Goal: Task Accomplishment & Management: Use online tool/utility

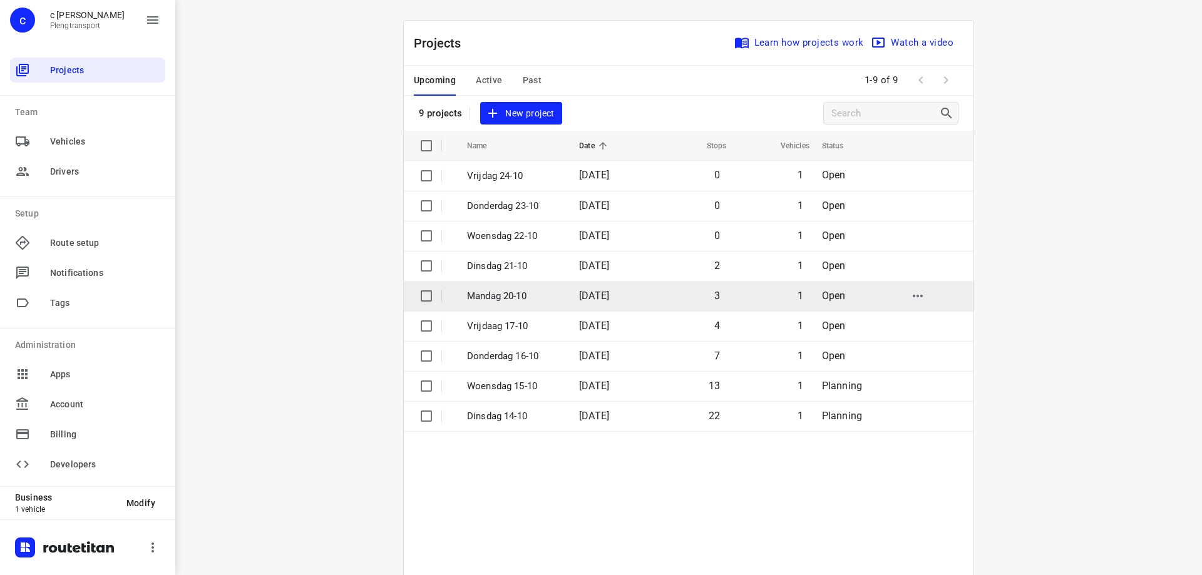
click at [496, 292] on p "Mandag 20-10" at bounding box center [513, 296] width 93 height 14
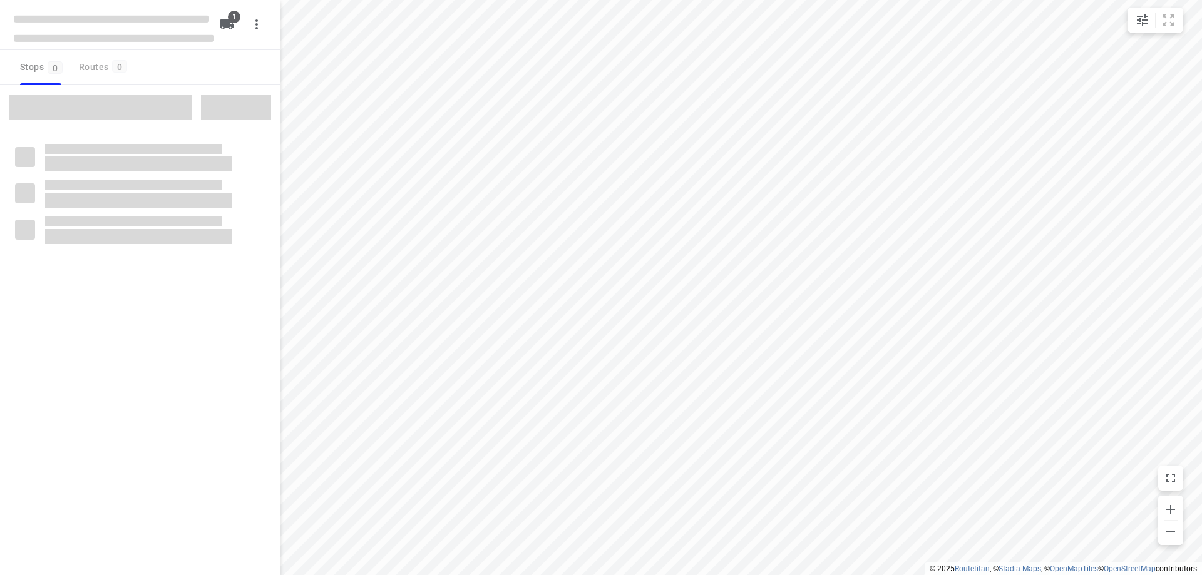
type input "distance"
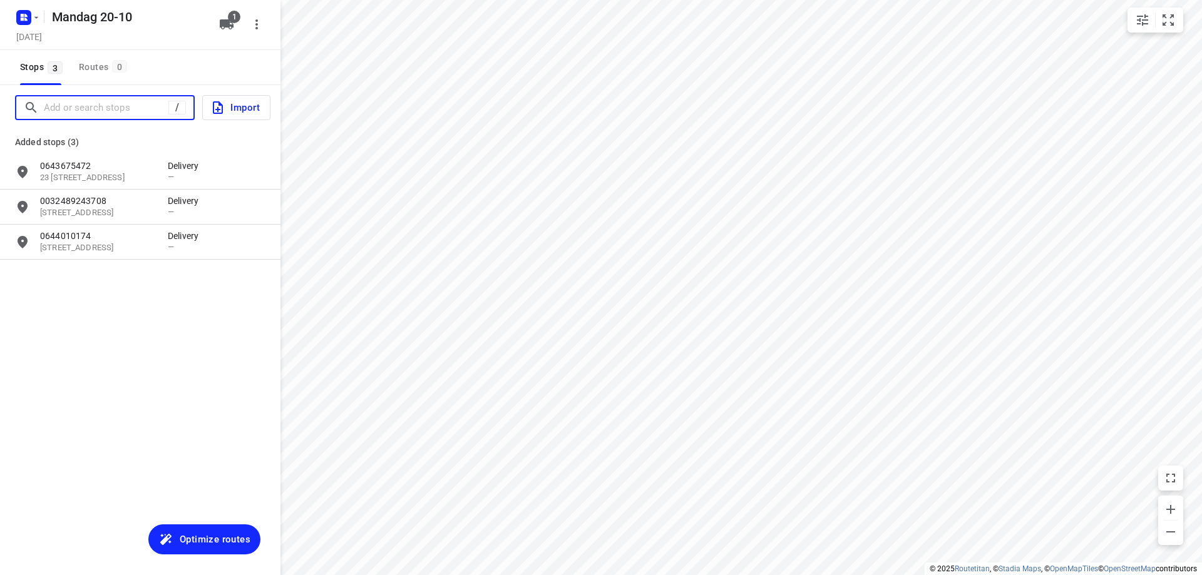
click at [90, 113] on input "Add or search stops" at bounding box center [106, 107] width 125 height 19
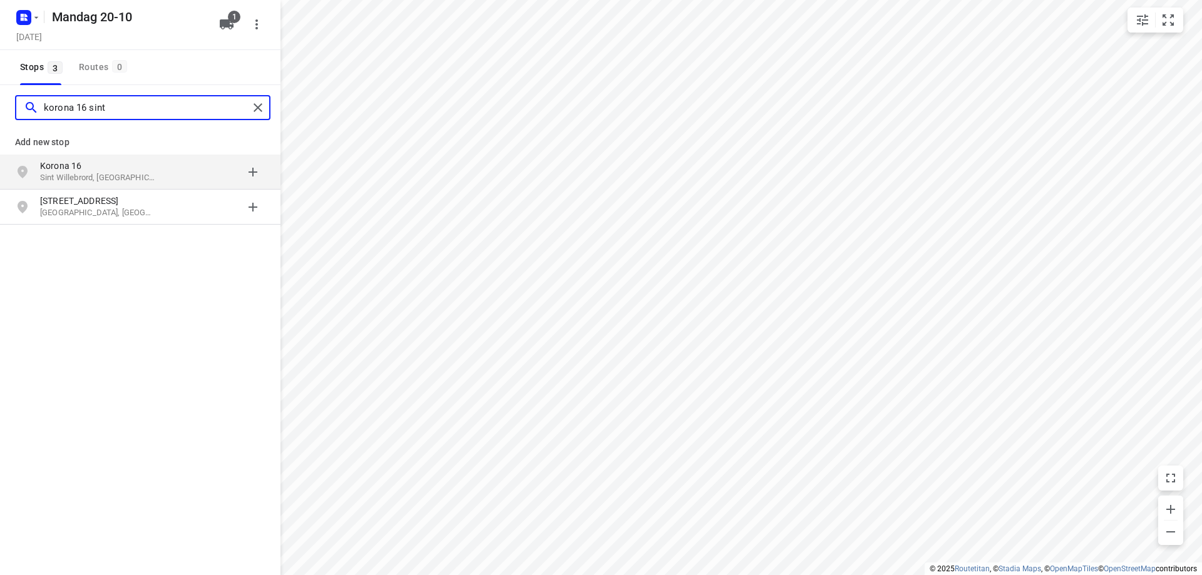
type input "korona 16 sint"
click at [101, 165] on p "Korona 16" at bounding box center [97, 166] width 115 height 13
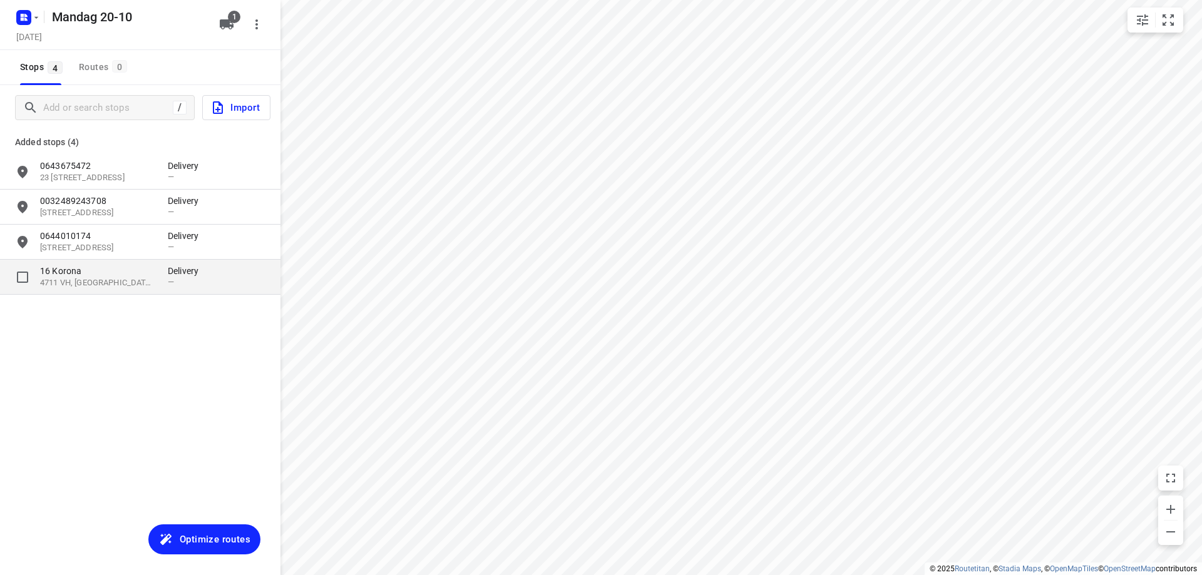
click at [106, 280] on p "4711 VH, [GEOGRAPHIC_DATA], [GEOGRAPHIC_DATA]" at bounding box center [97, 283] width 115 height 12
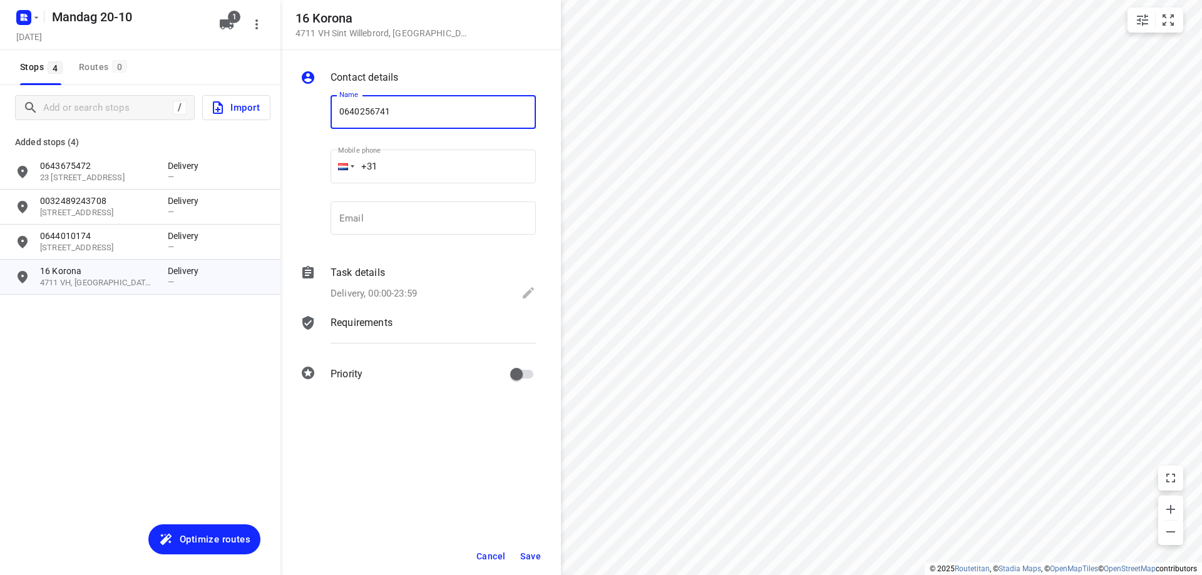
type input "0640256741"
click at [536, 550] on button "Save" at bounding box center [530, 556] width 31 height 23
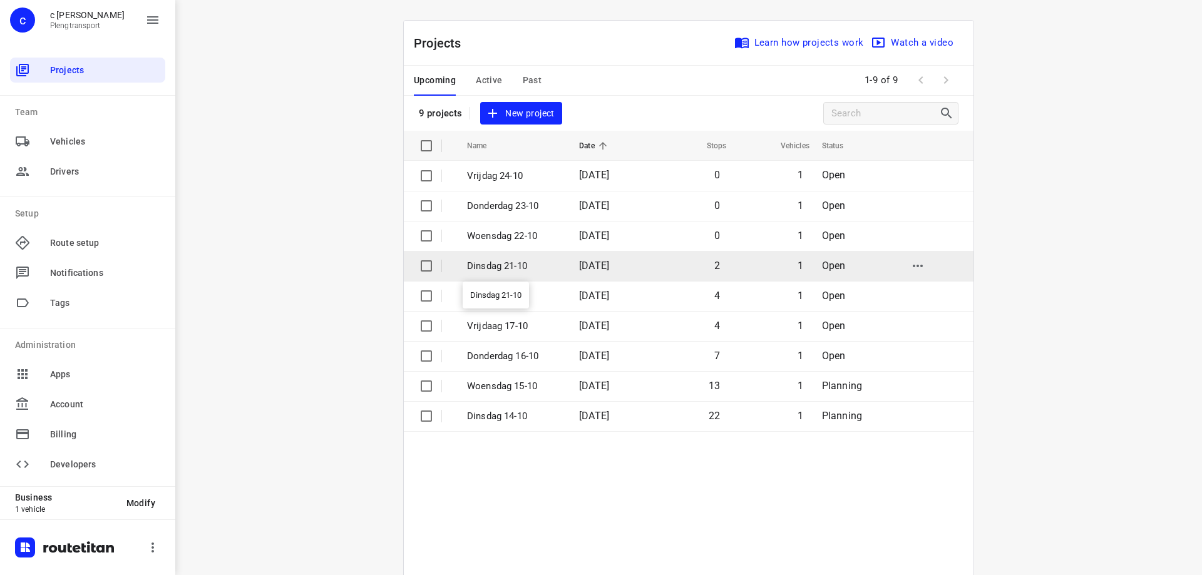
click at [501, 262] on p "Dinsdag 21-10" at bounding box center [513, 266] width 93 height 14
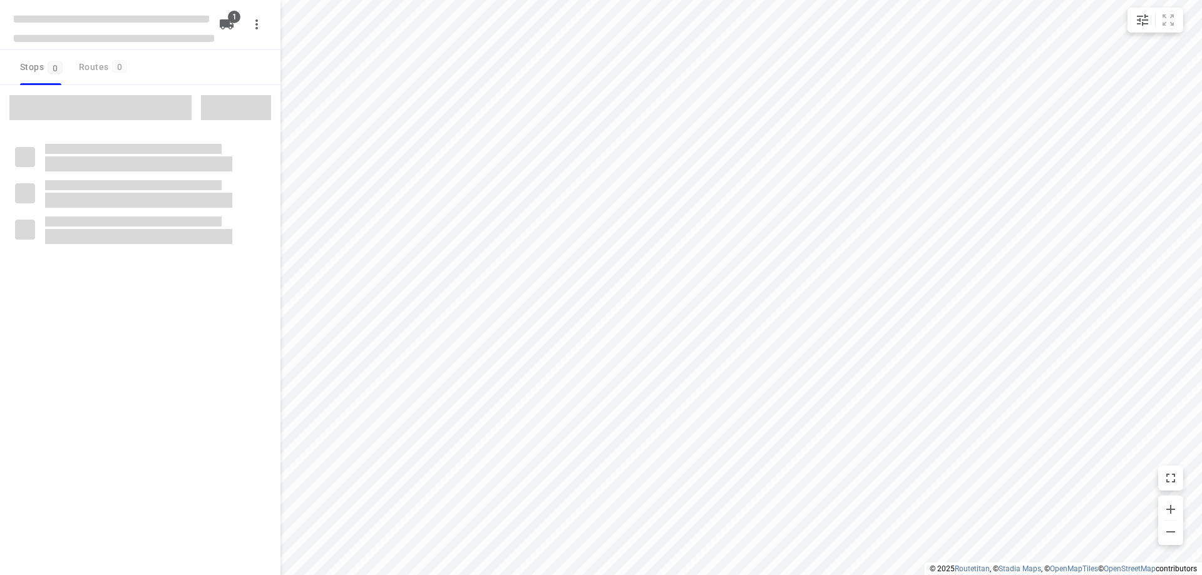
type input "distance"
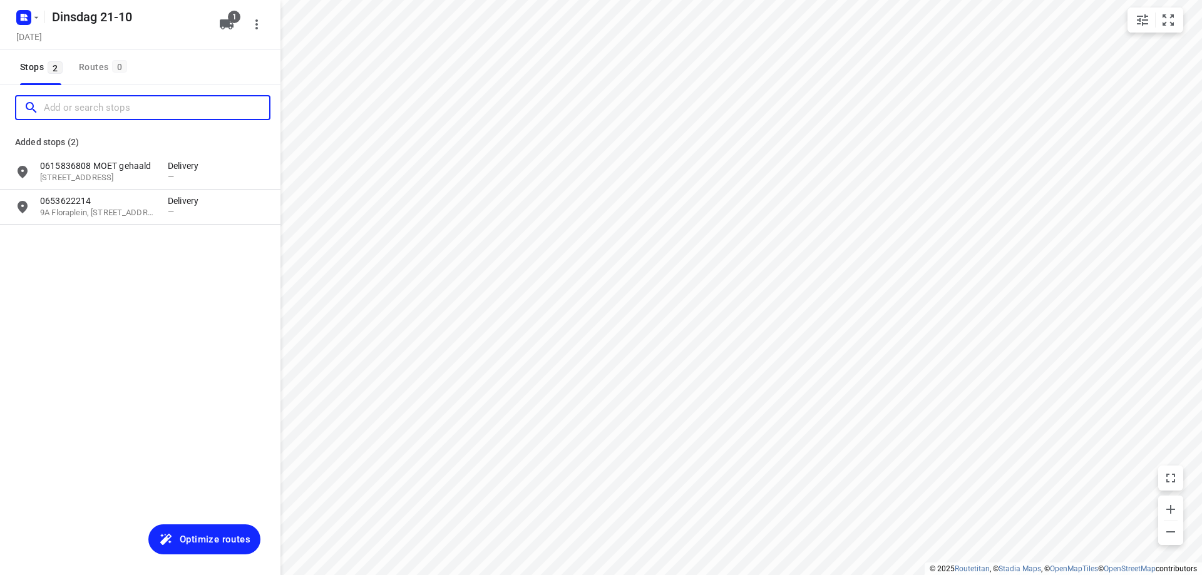
click at [110, 107] on input "Add or search stops" at bounding box center [156, 107] width 225 height 19
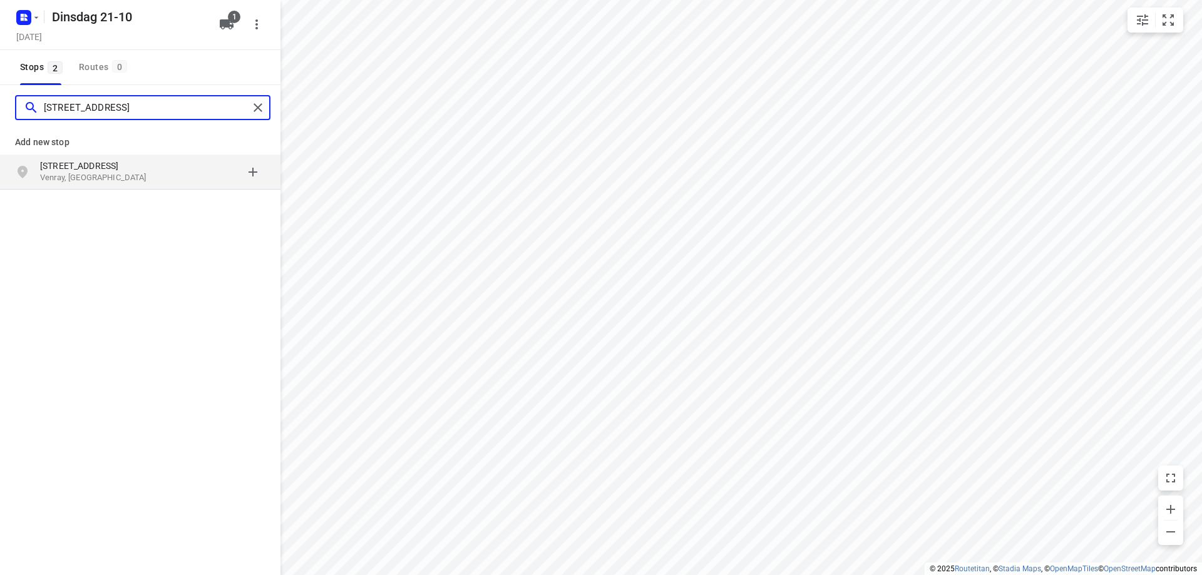
type input "[STREET_ADDRESS]"
click at [136, 179] on p "Venray, [GEOGRAPHIC_DATA]" at bounding box center [97, 178] width 115 height 12
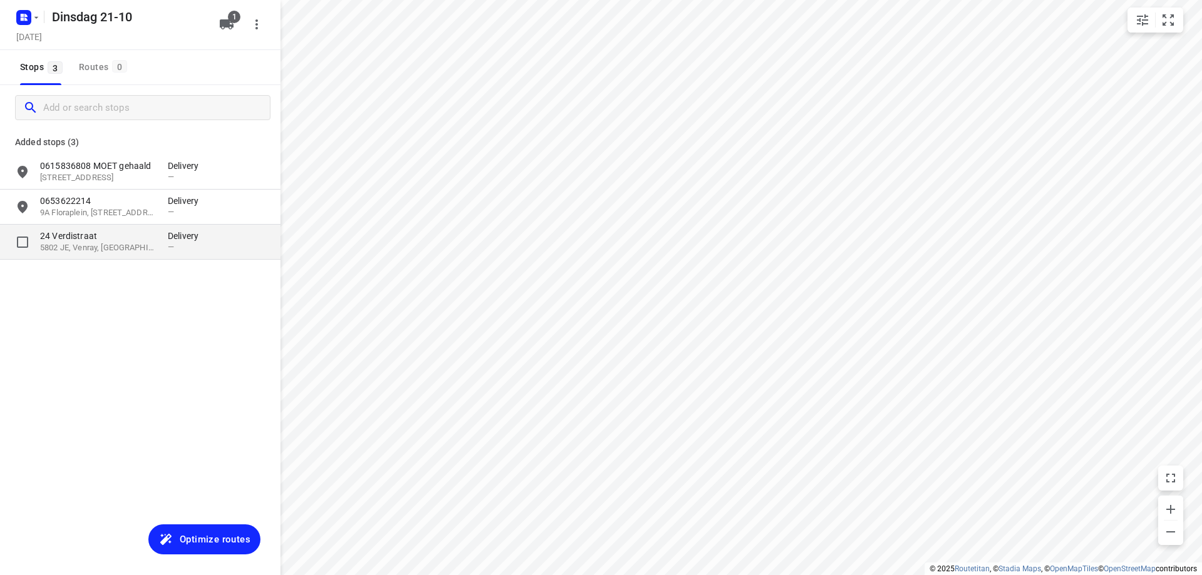
click at [130, 249] on p "5802 JE, Venray, [GEOGRAPHIC_DATA]" at bounding box center [97, 248] width 115 height 12
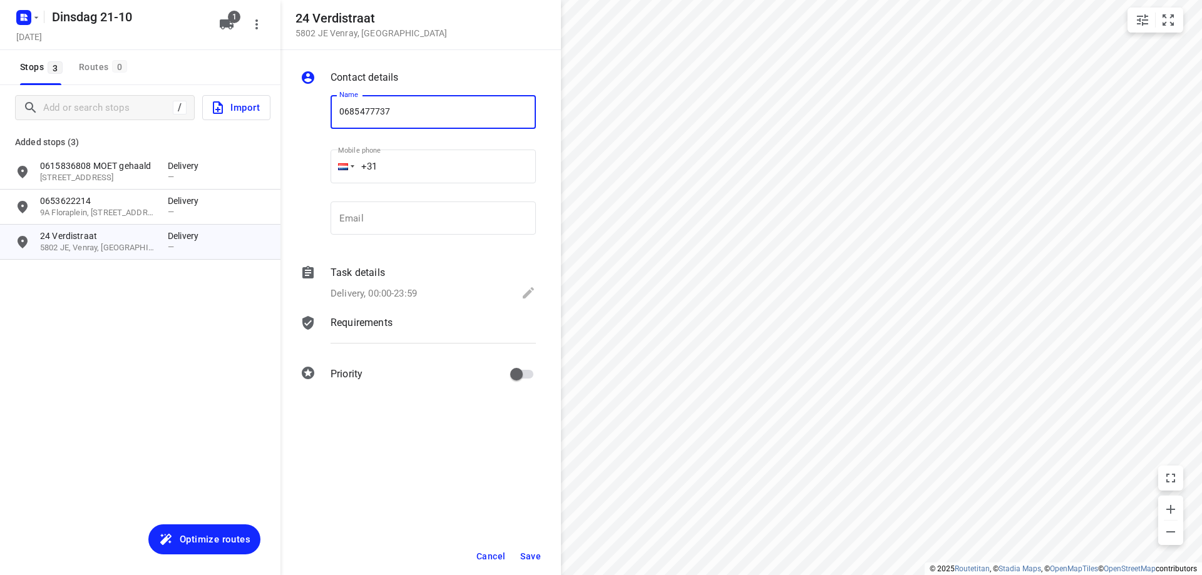
type input "0685477737"
click at [530, 550] on button "Save" at bounding box center [530, 556] width 31 height 23
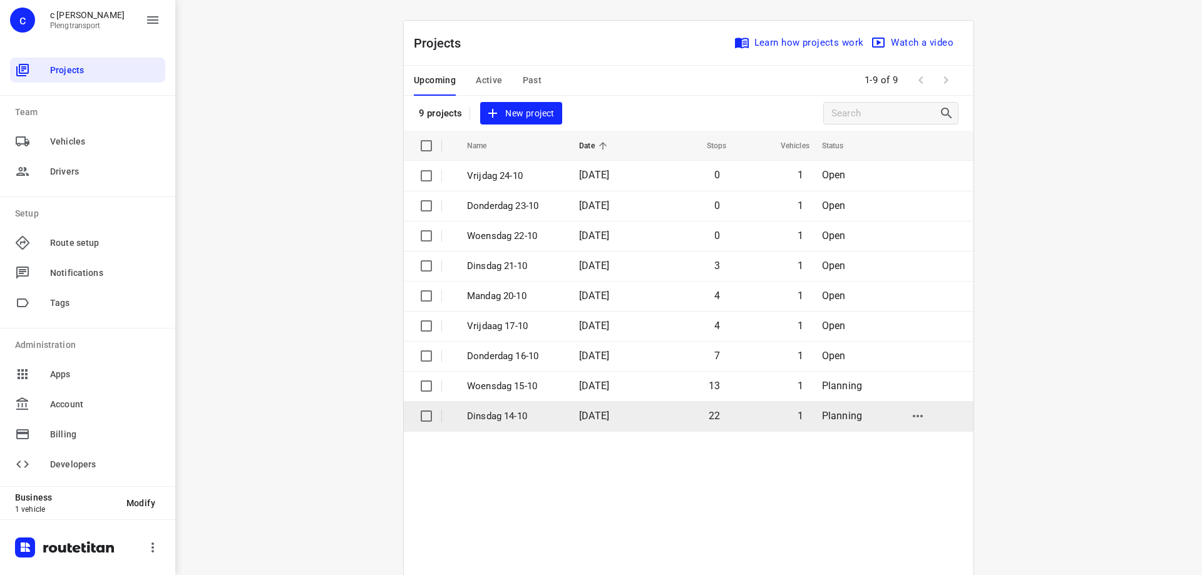
click at [576, 424] on td "[DATE]" at bounding box center [609, 416] width 80 height 30
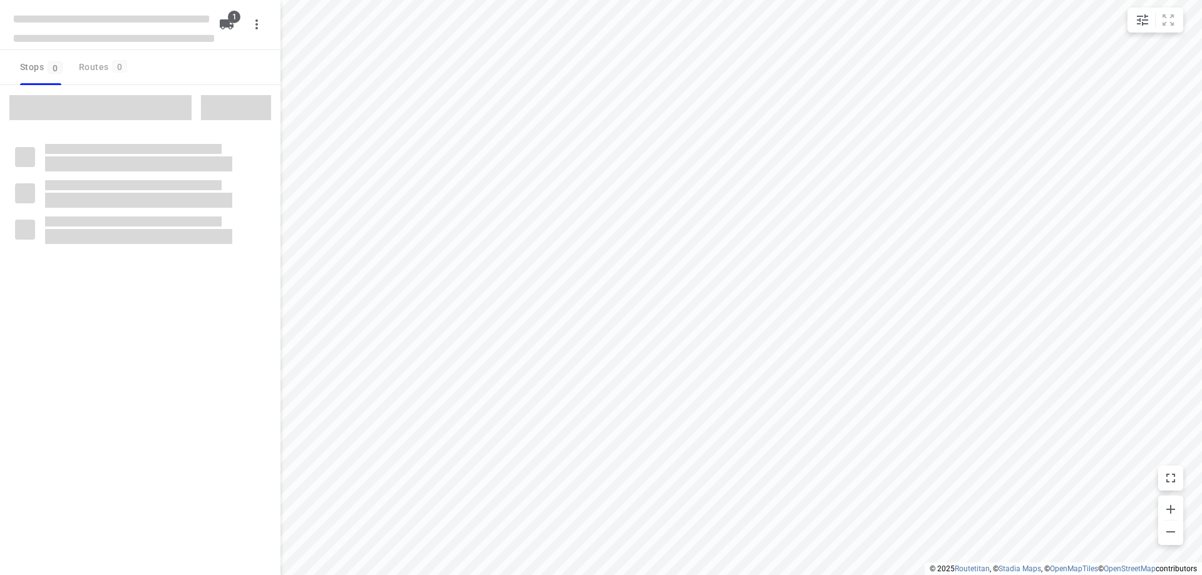
type input "distance"
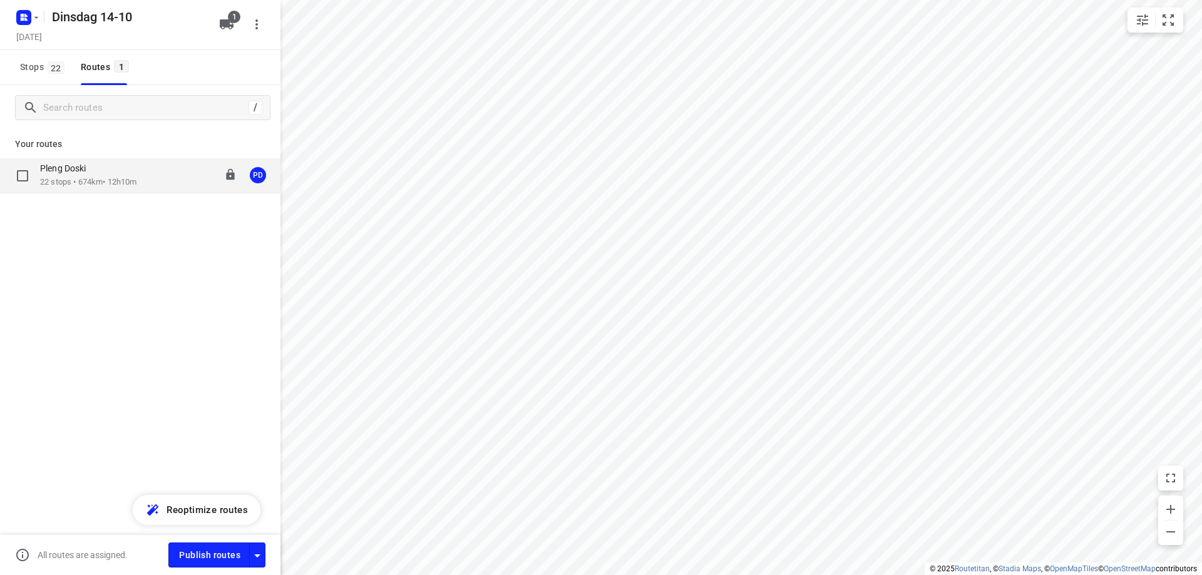
click at [151, 174] on div "Pleng Doski 22 stops • 674km • 12h10m 08:00-20:35 PD" at bounding box center [160, 176] width 240 height 26
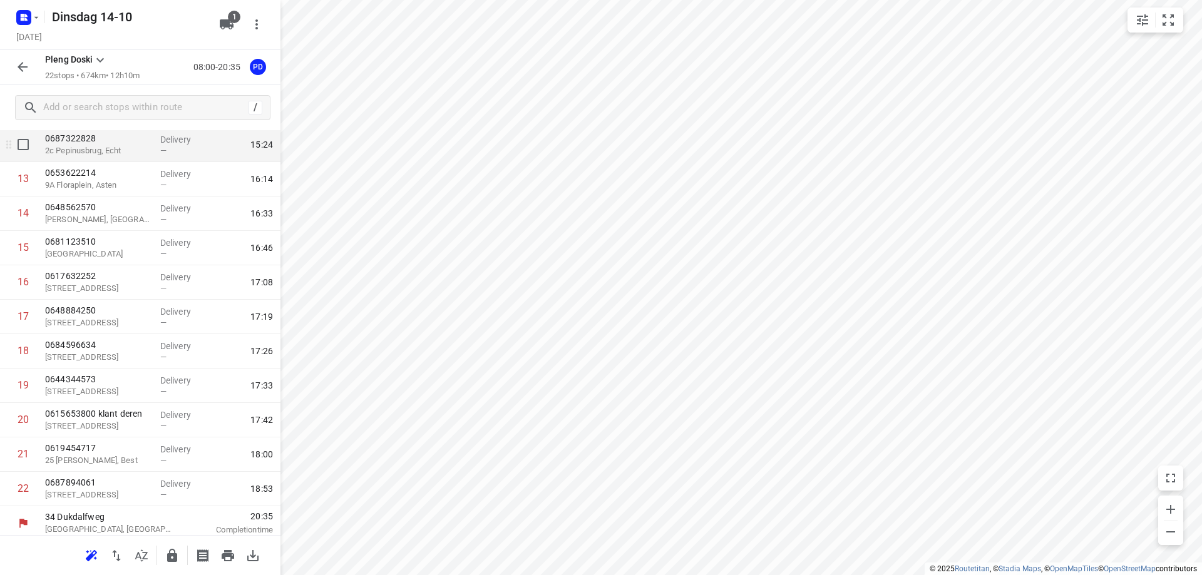
scroll to position [449, 0]
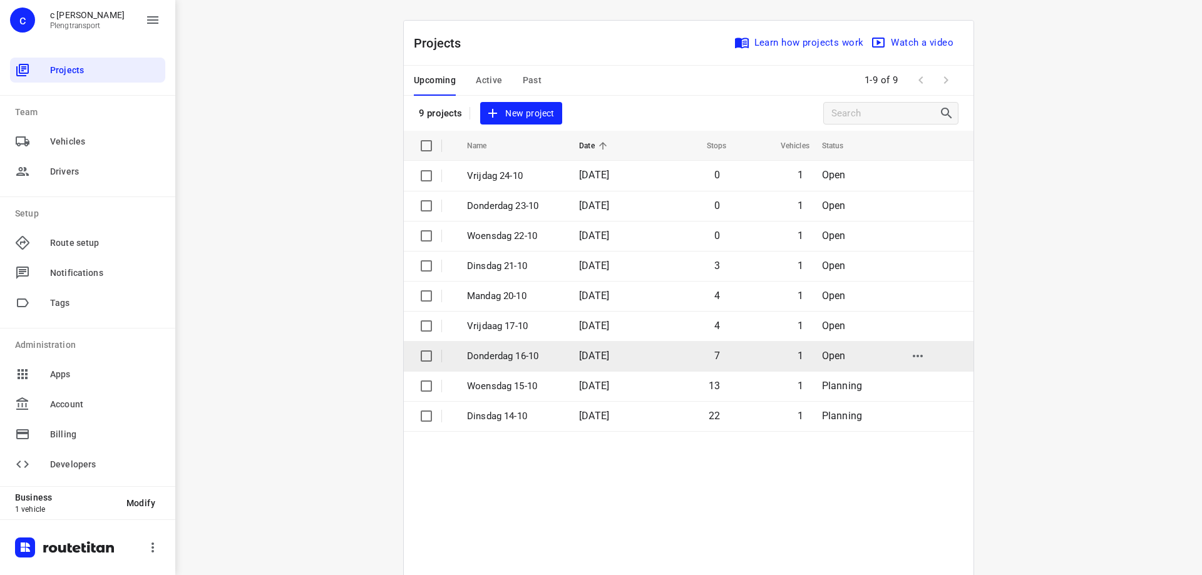
click at [536, 343] on td "Donderdag 16-10" at bounding box center [511, 356] width 115 height 30
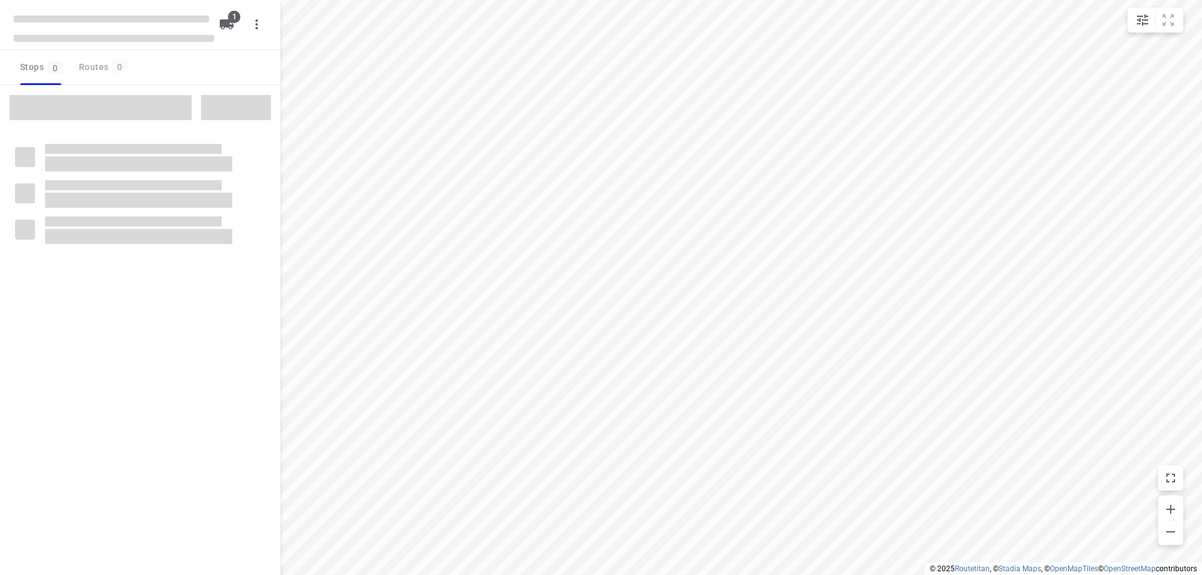
type input "distance"
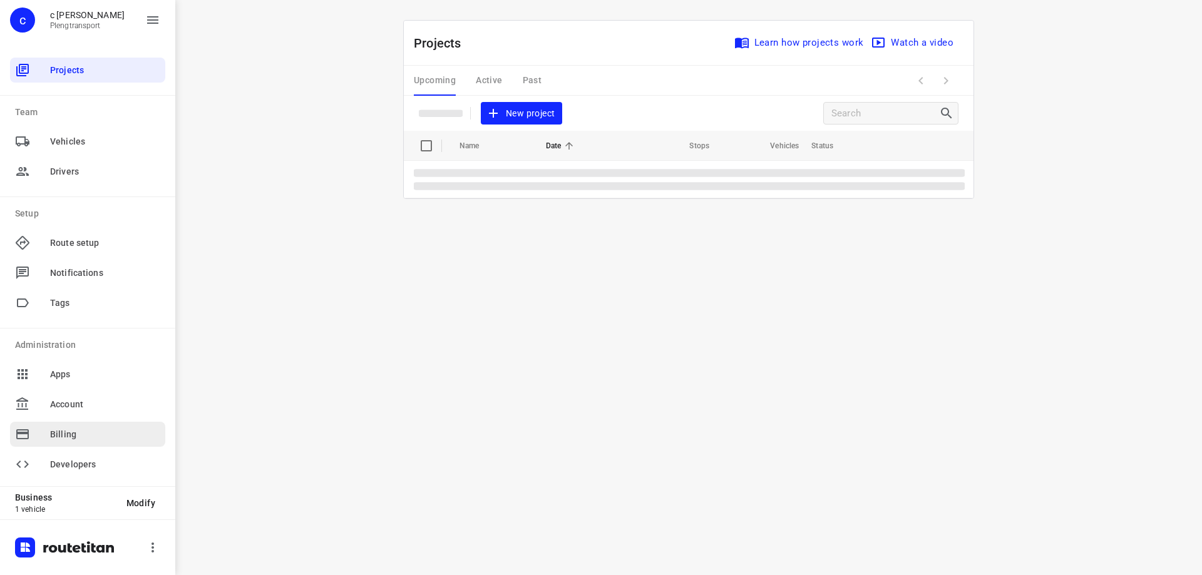
click at [79, 425] on div "Billing" at bounding box center [87, 434] width 155 height 25
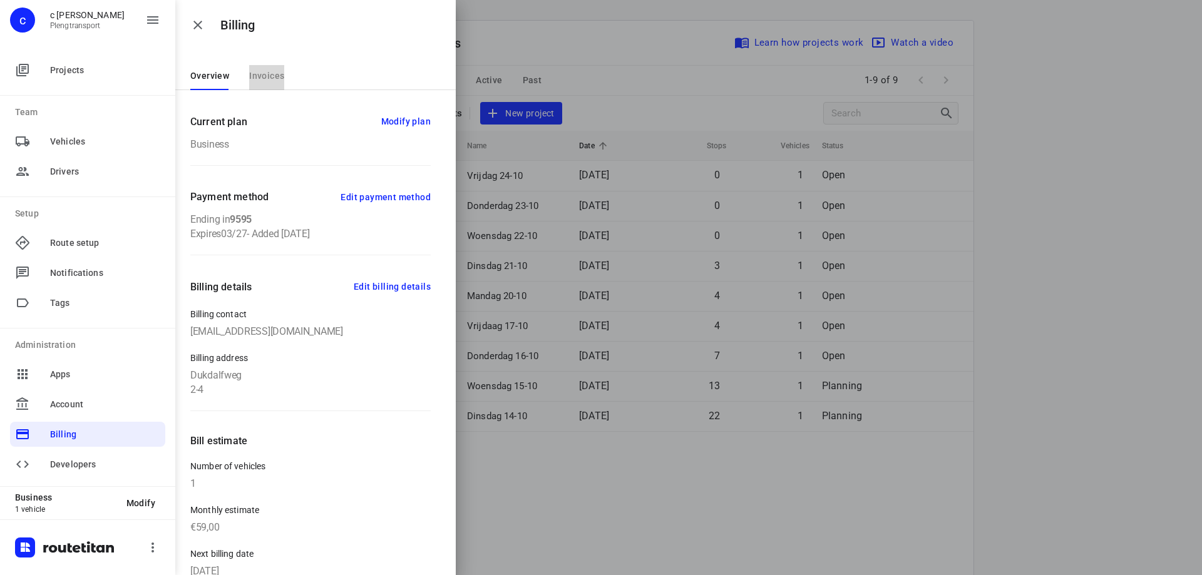
click at [254, 76] on span "Invoices" at bounding box center [266, 76] width 35 height 10
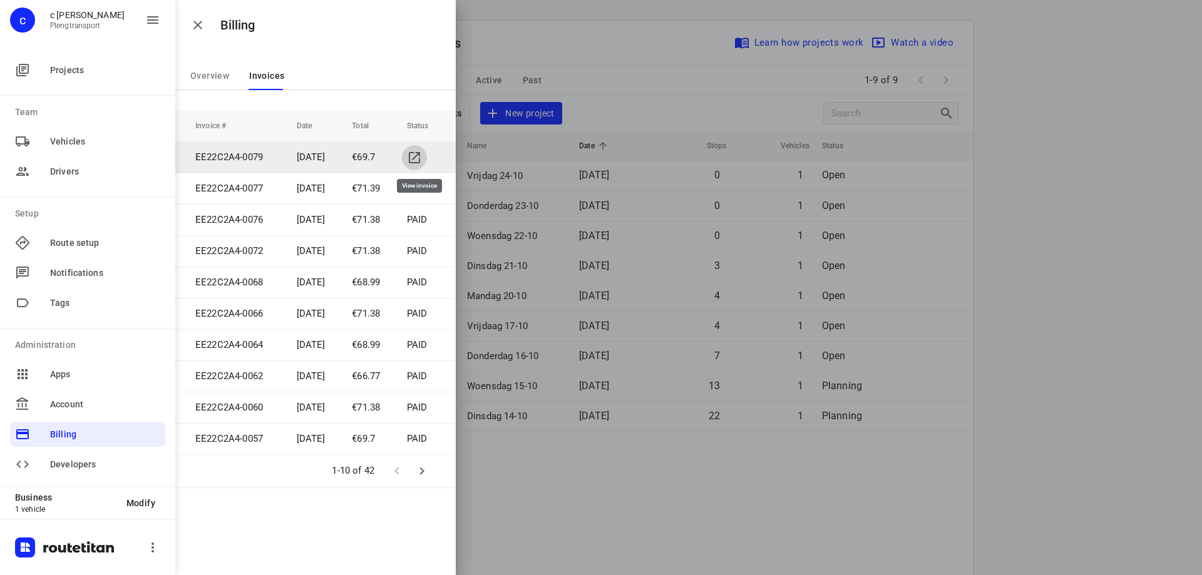
click at [420, 155] on icon "simple table" at bounding box center [414, 157] width 11 height 11
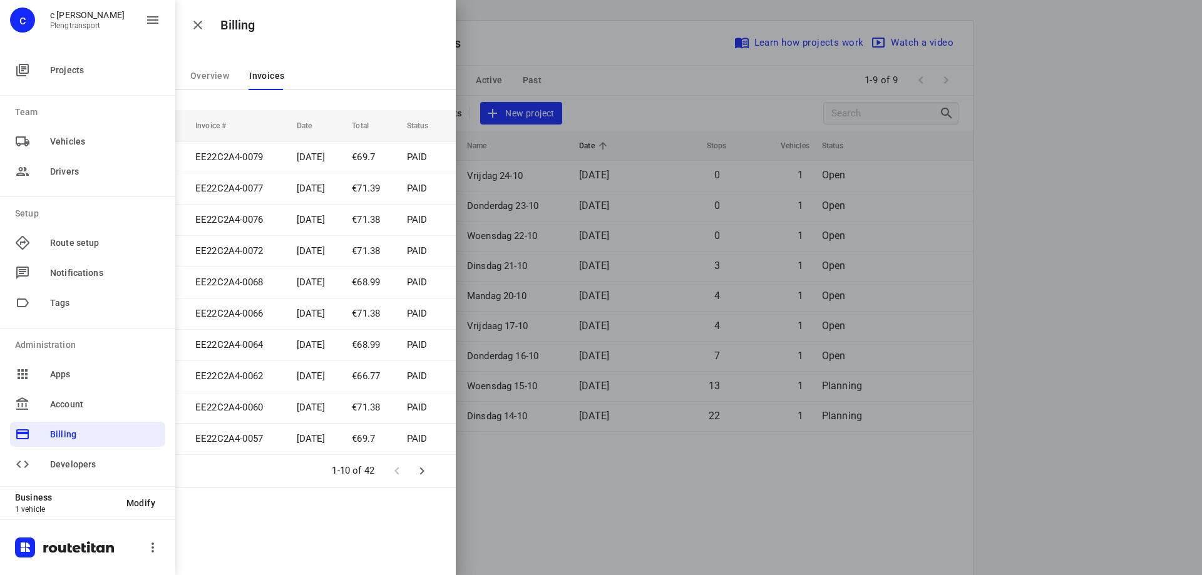
click at [527, 32] on div at bounding box center [601, 287] width 1202 height 575
